Goal: Task Accomplishment & Management: Use online tool/utility

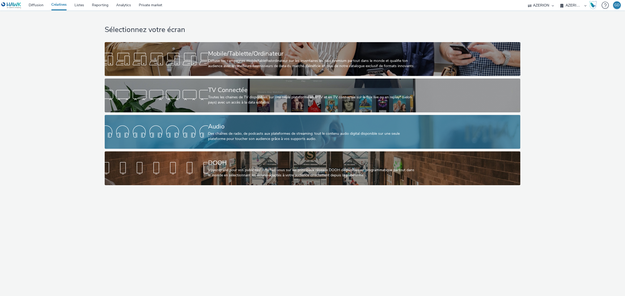
click at [215, 133] on div "Des chaînes de radio, de podcasts aux plateformes de streaming: tout le contenu…" at bounding box center [311, 136] width 207 height 11
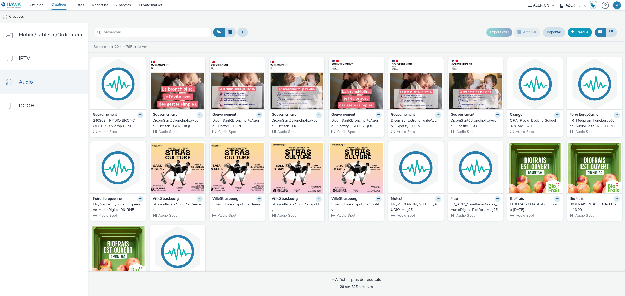
click at [577, 33] on link "Créative" at bounding box center [579, 32] width 24 height 9
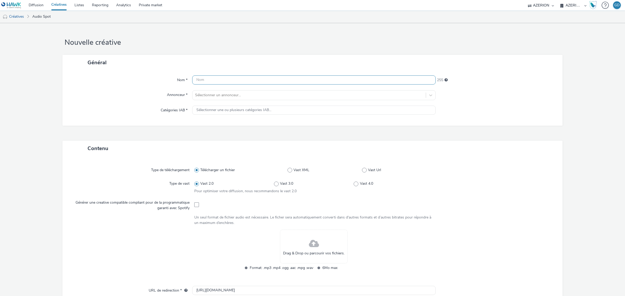
click at [201, 84] on input "text" at bounding box center [313, 79] width 243 height 9
type input "Bouygues_Giga_Sept25"
click at [211, 91] on div "Sélectionner un annonceur..." at bounding box center [308, 95] width 233 height 8
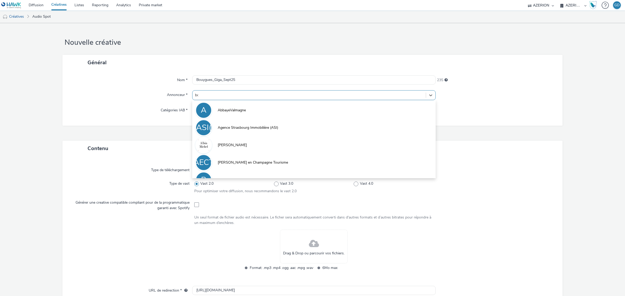
type input "bou"
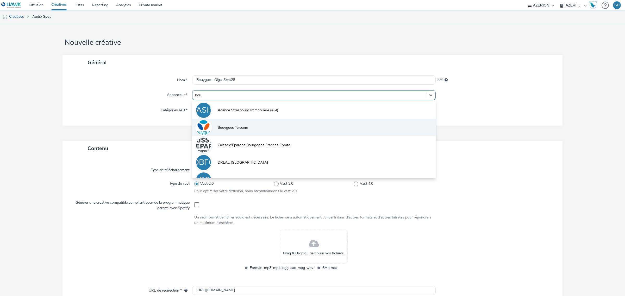
click at [219, 123] on li "Bouygues Telecom" at bounding box center [313, 127] width 243 height 17
type input "[URL][DOMAIN_NAME]"
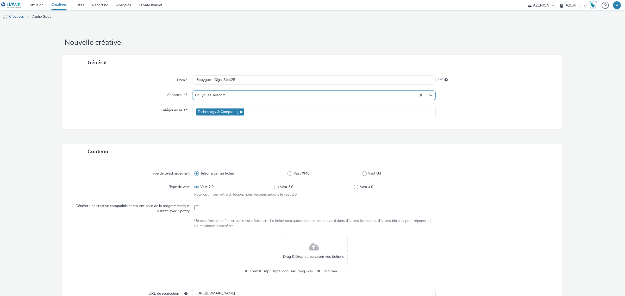
scroll to position [98, 0]
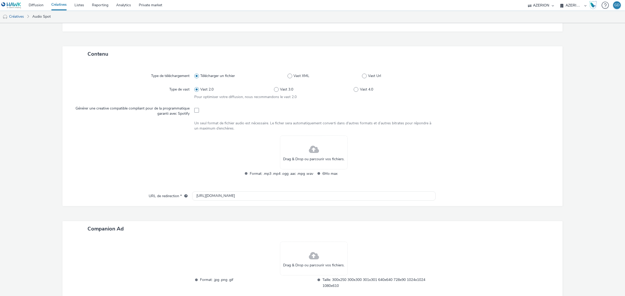
click at [314, 157] on span "Drag & Drop ou parcourir vos fichiers." at bounding box center [313, 159] width 61 height 5
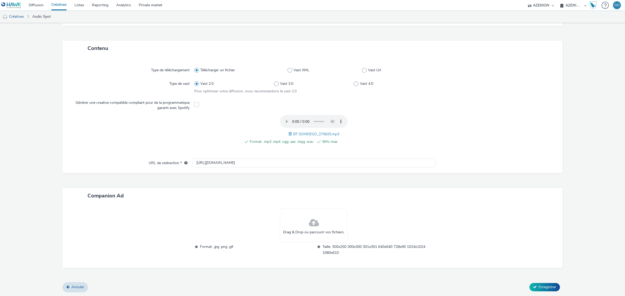
scroll to position [102, 0]
click at [538, 288] on span "Enregistrer" at bounding box center [547, 288] width 18 height 5
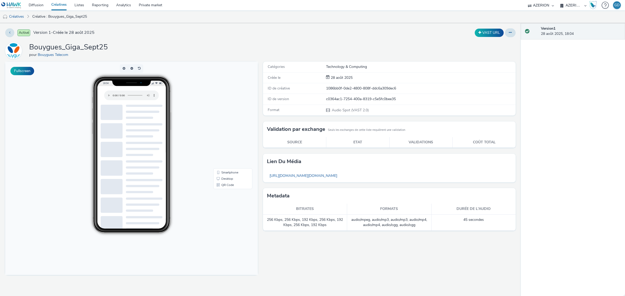
click at [59, 1] on link "Créatives" at bounding box center [58, 5] width 23 height 10
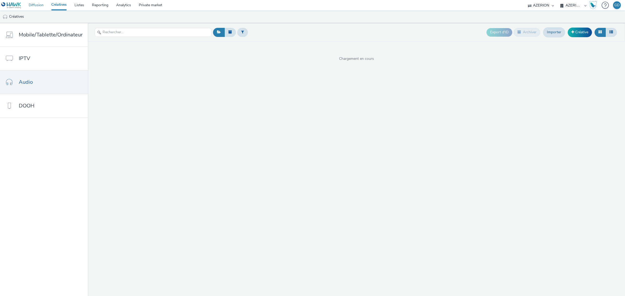
click at [35, 5] on link "Diffusion" at bounding box center [36, 5] width 23 height 10
